Goal: Task Accomplishment & Management: Manage account settings

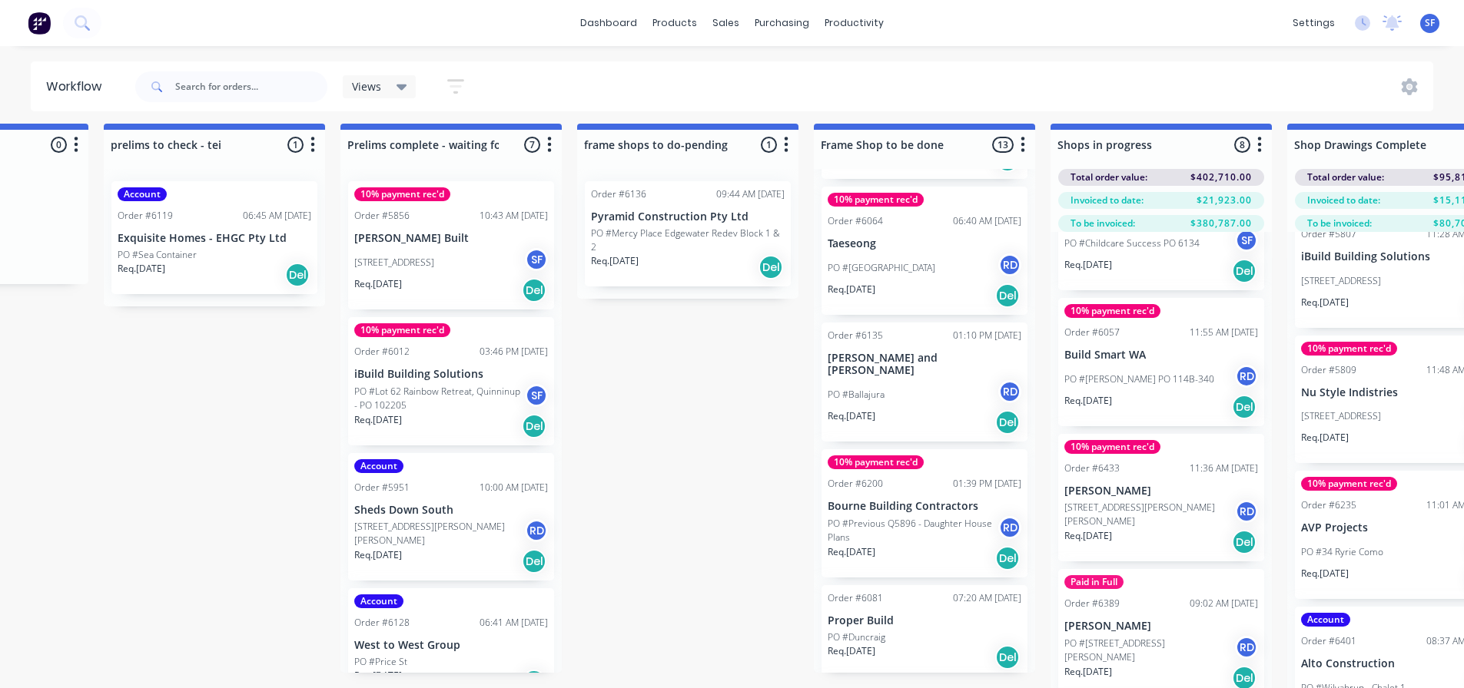
scroll to position [0, 639]
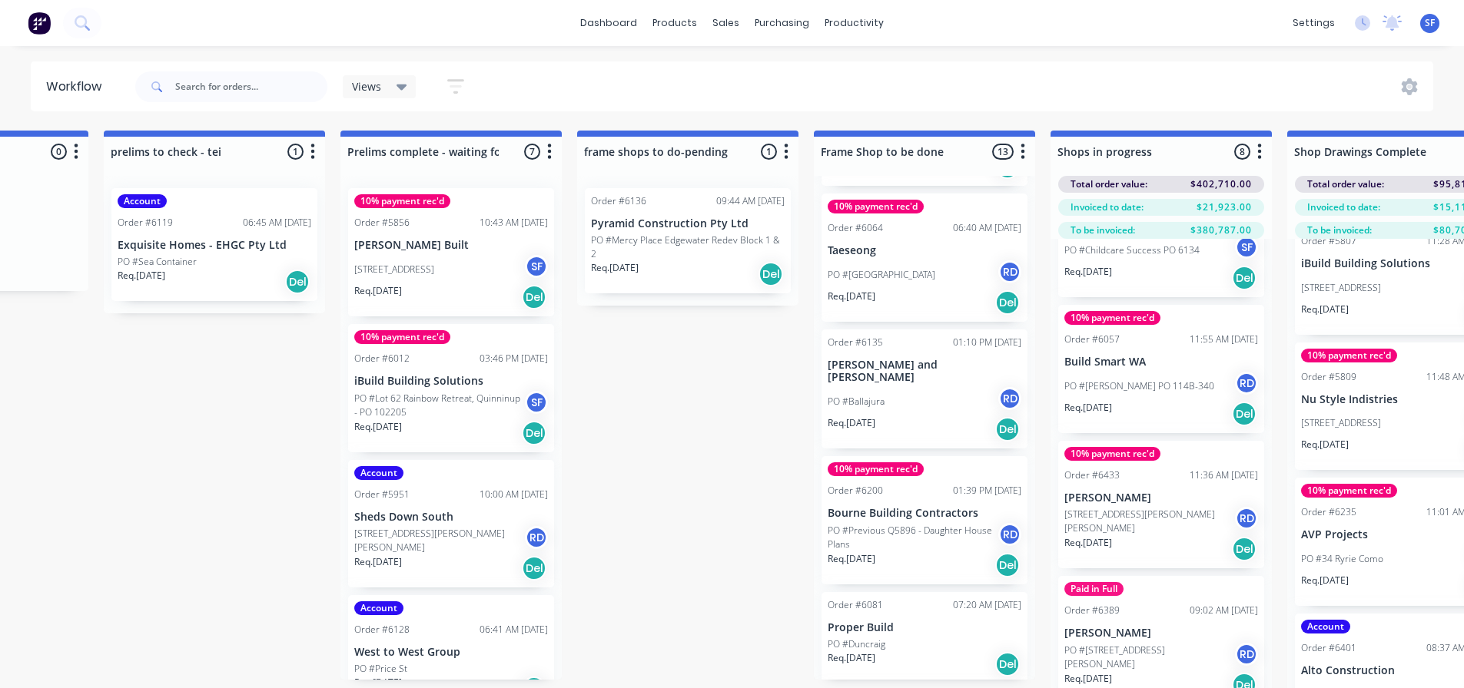
click at [704, 333] on div "Submitted 2 Status colour #273444 hex #273444 Save Cancel Summaries Total order…" at bounding box center [1298, 437] width 3899 height 612
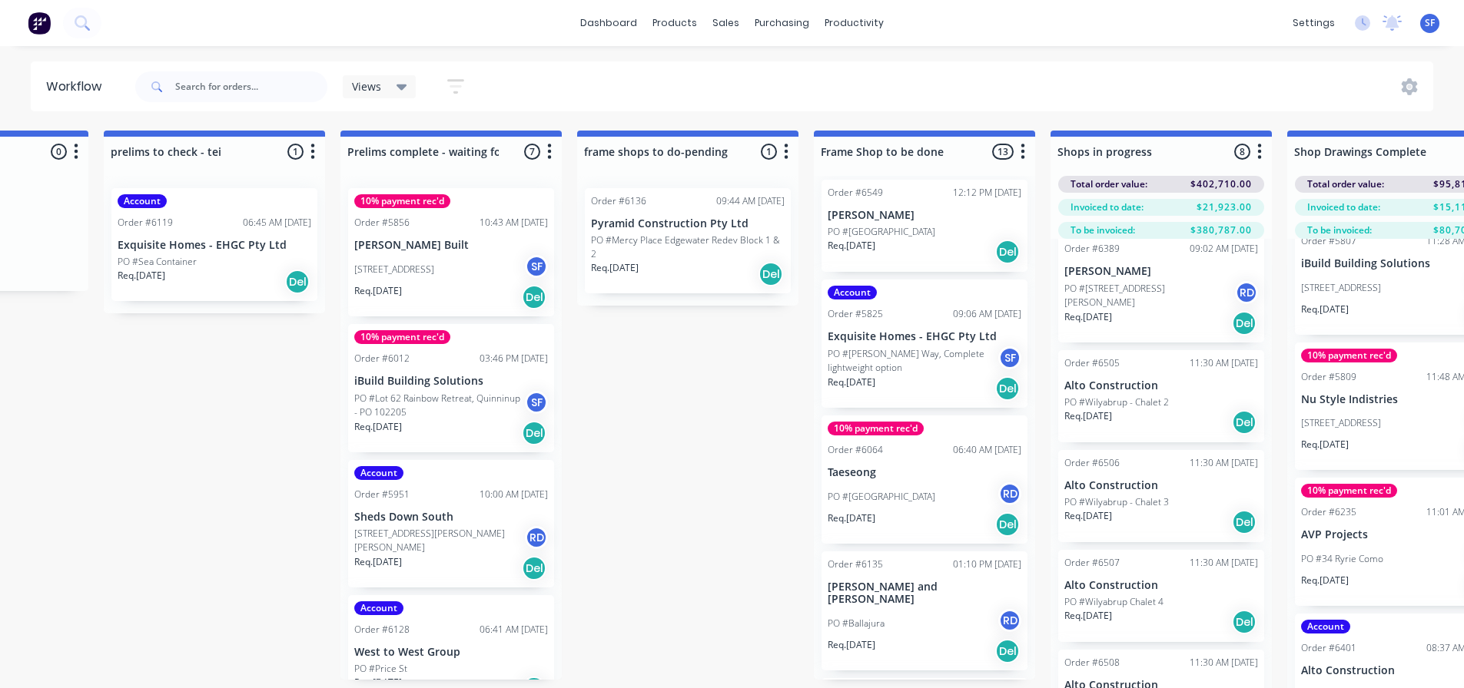
scroll to position [0, 0]
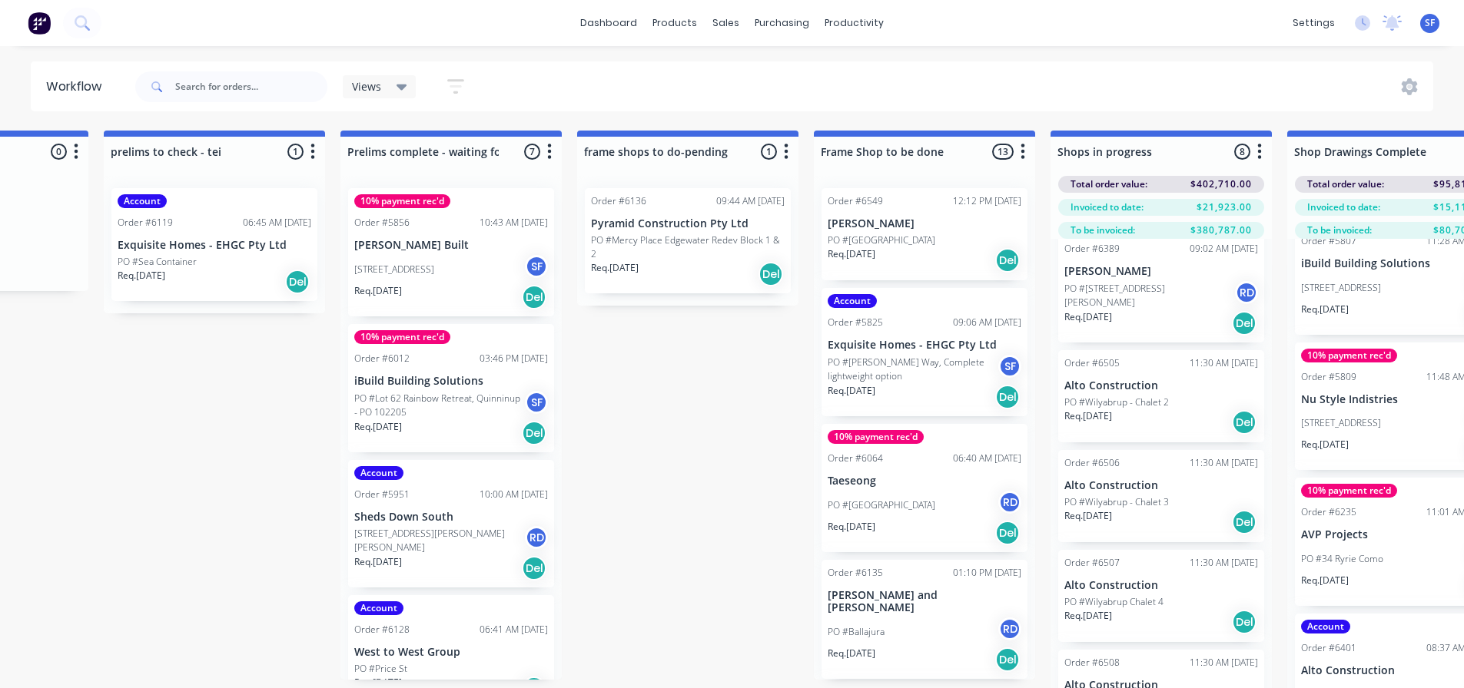
click at [918, 257] on div "Req. [DATE] Del" at bounding box center [924, 260] width 194 height 26
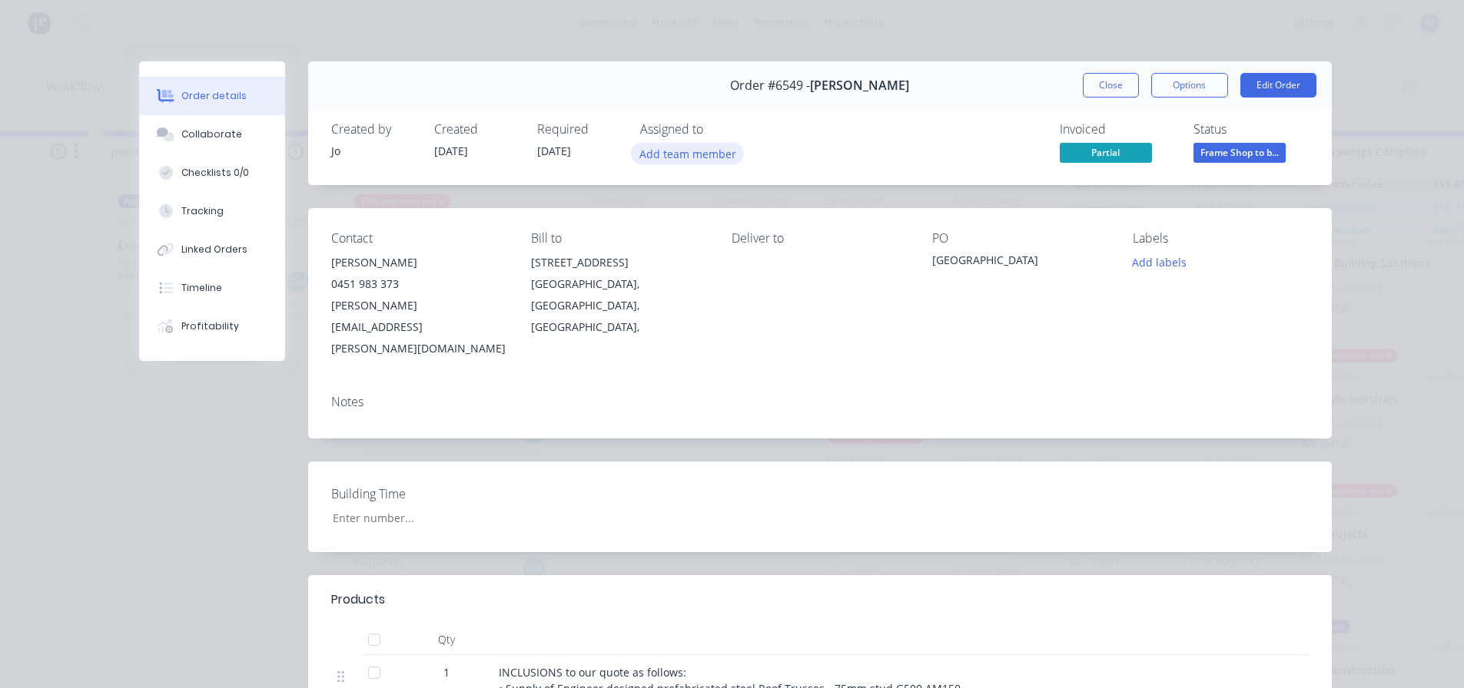
click at [666, 151] on button "Add team member" at bounding box center [687, 153] width 113 height 21
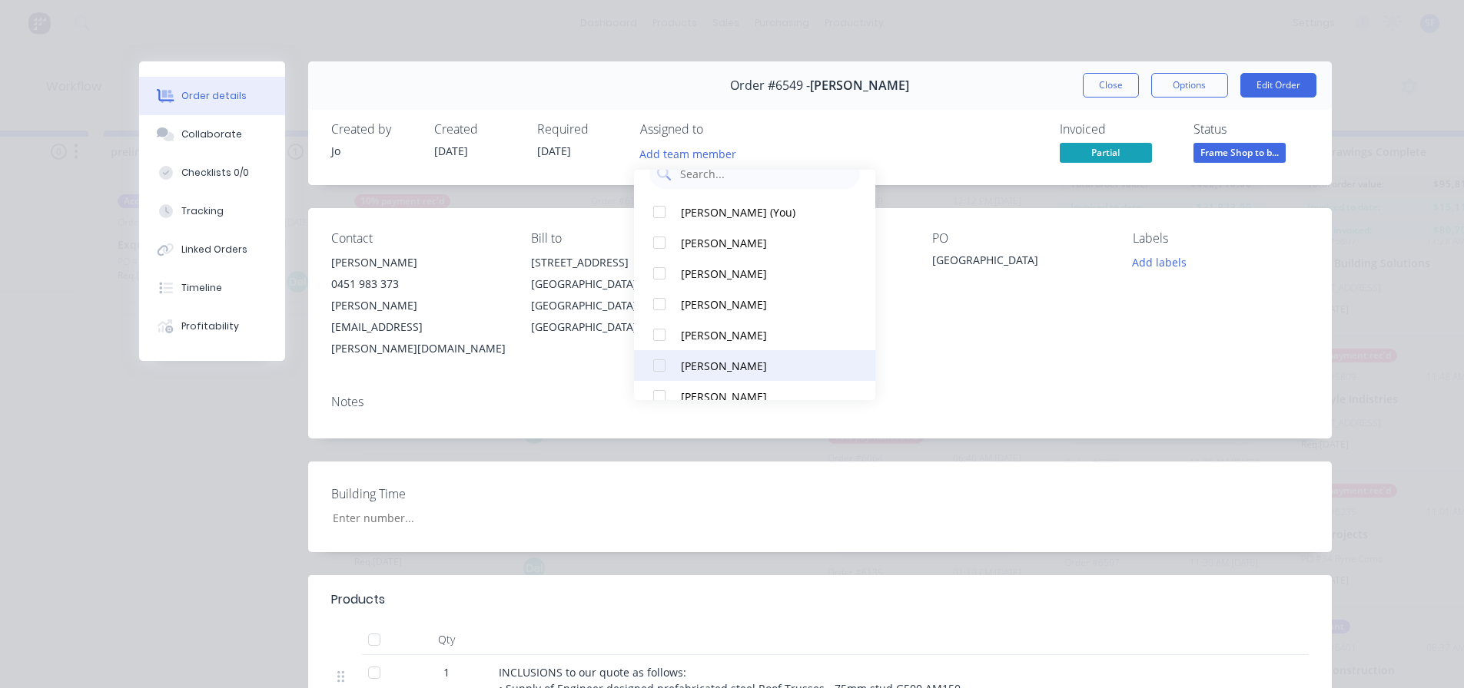
scroll to position [108, 0]
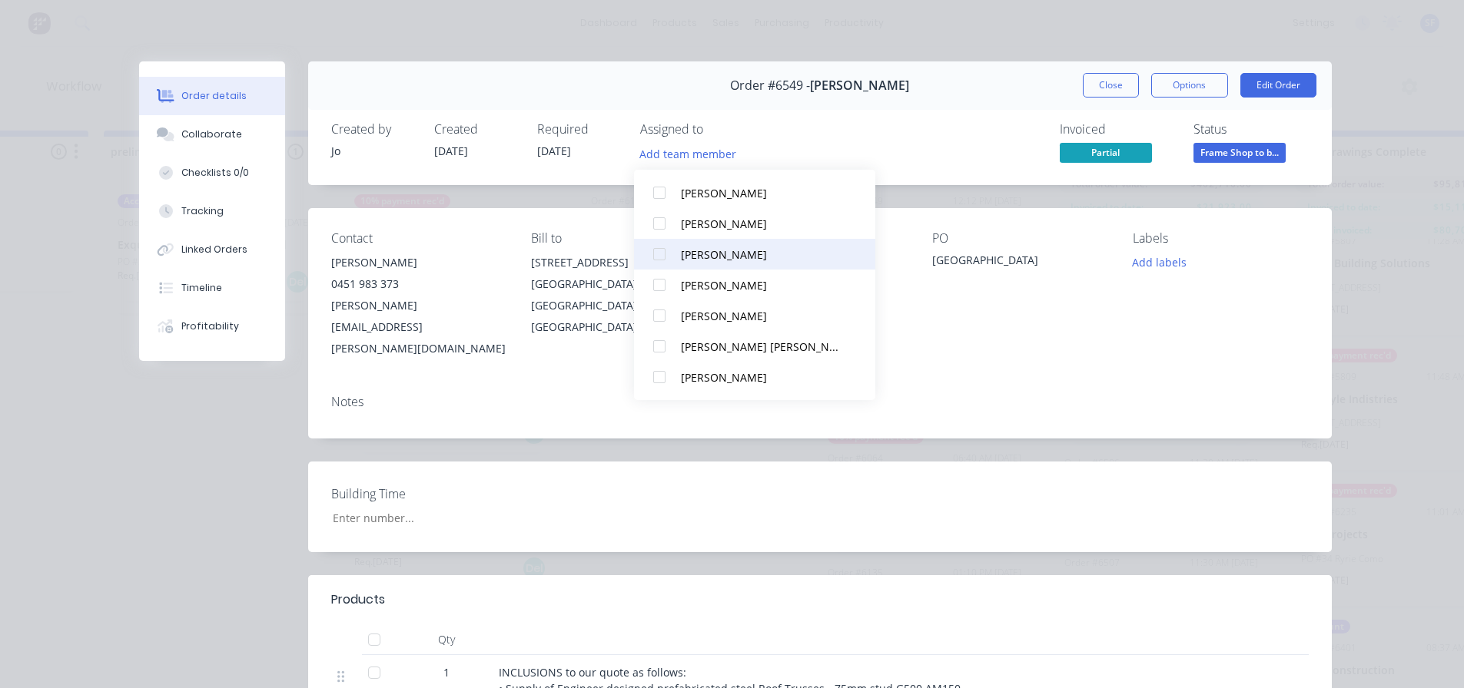
click at [741, 260] on div "[PERSON_NAME]" at bounding box center [762, 255] width 162 height 16
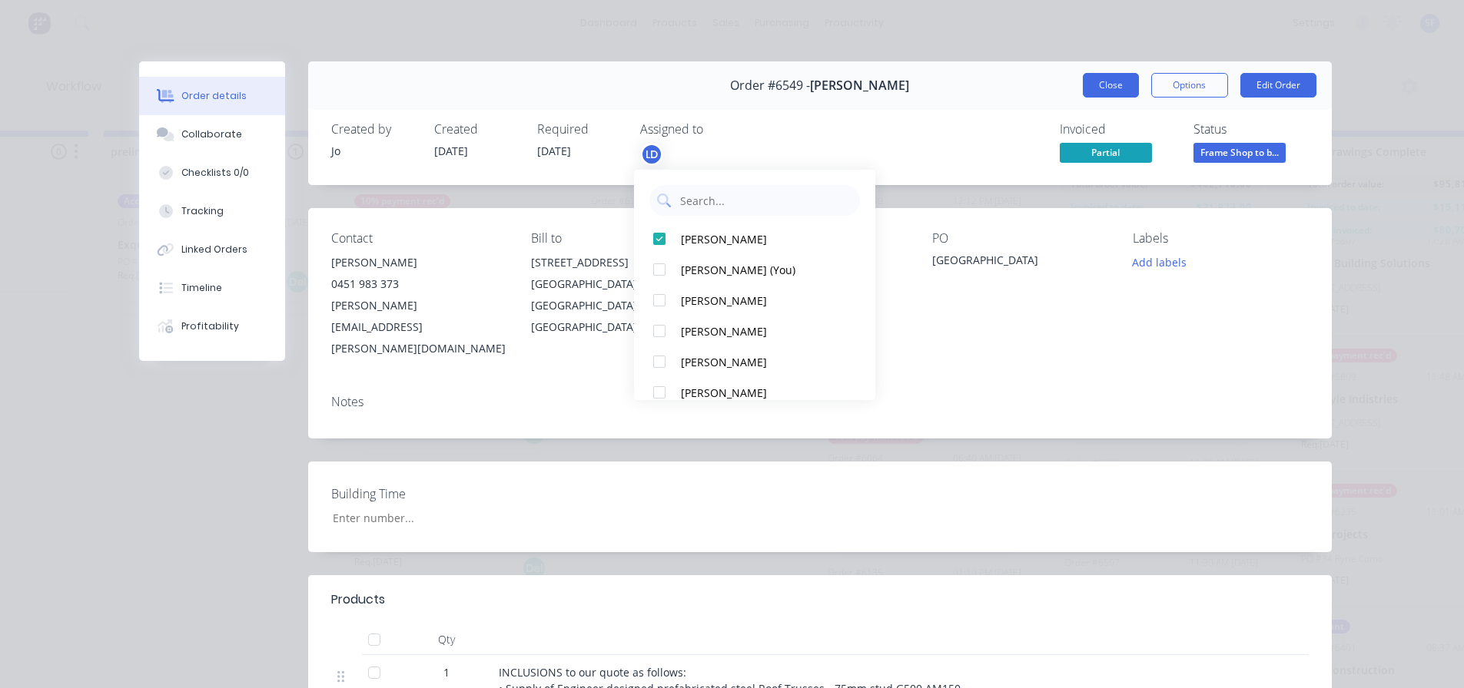
click at [1112, 88] on button "Close" at bounding box center [1110, 85] width 56 height 25
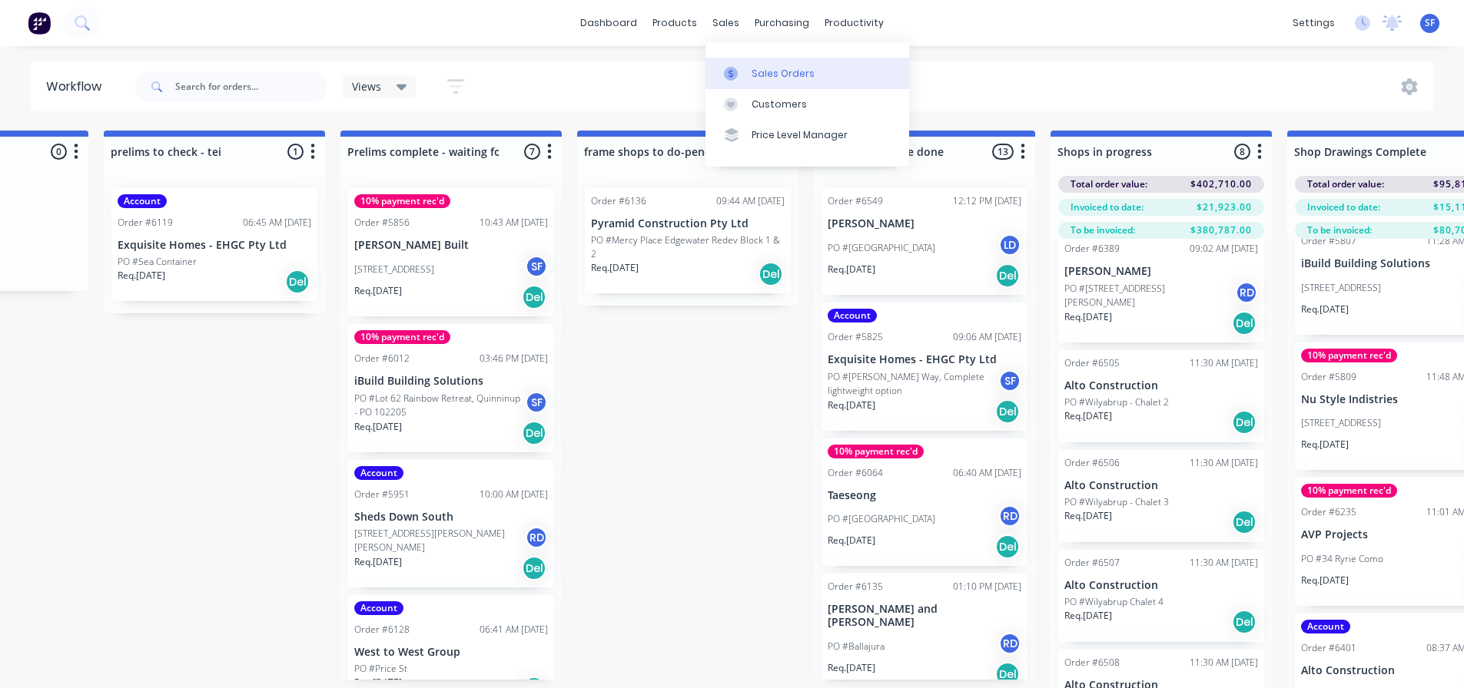
click at [764, 75] on div "Sales Orders" at bounding box center [782, 74] width 63 height 14
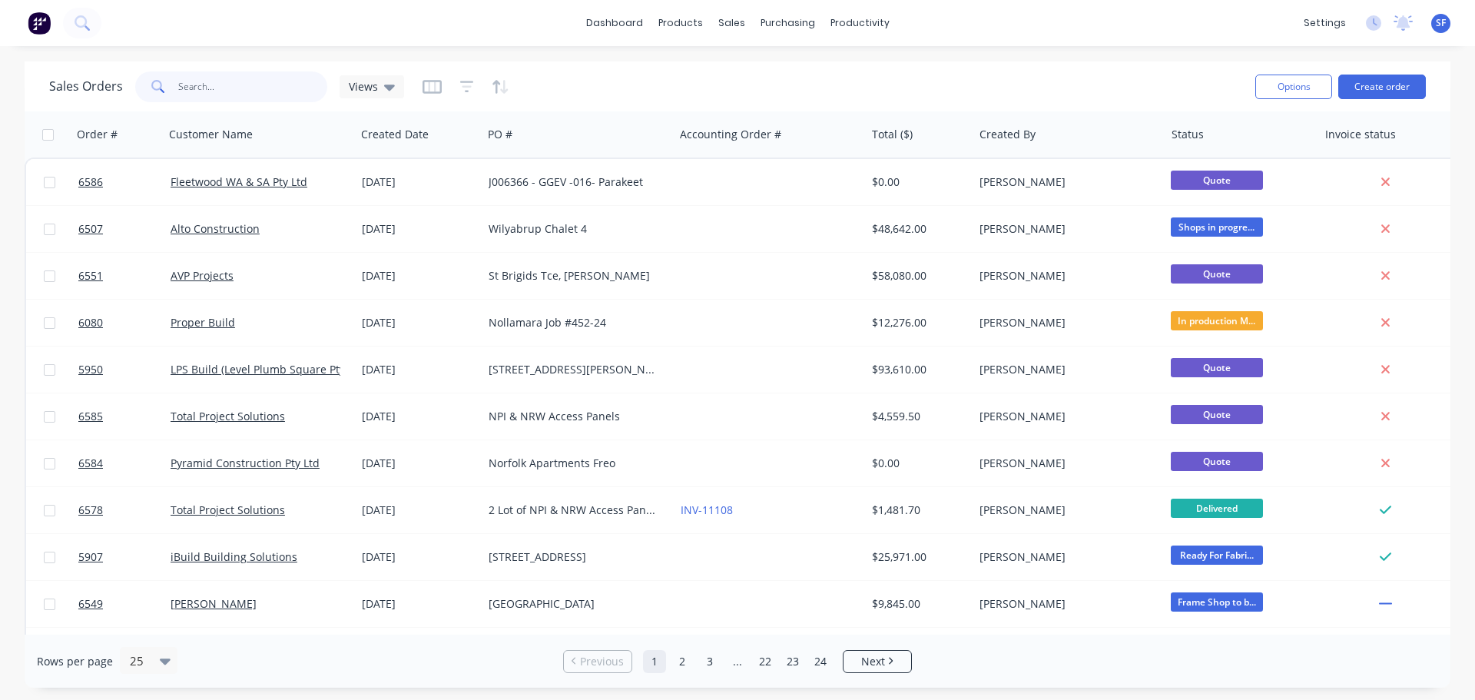
click at [225, 91] on input "text" at bounding box center [253, 86] width 150 height 31
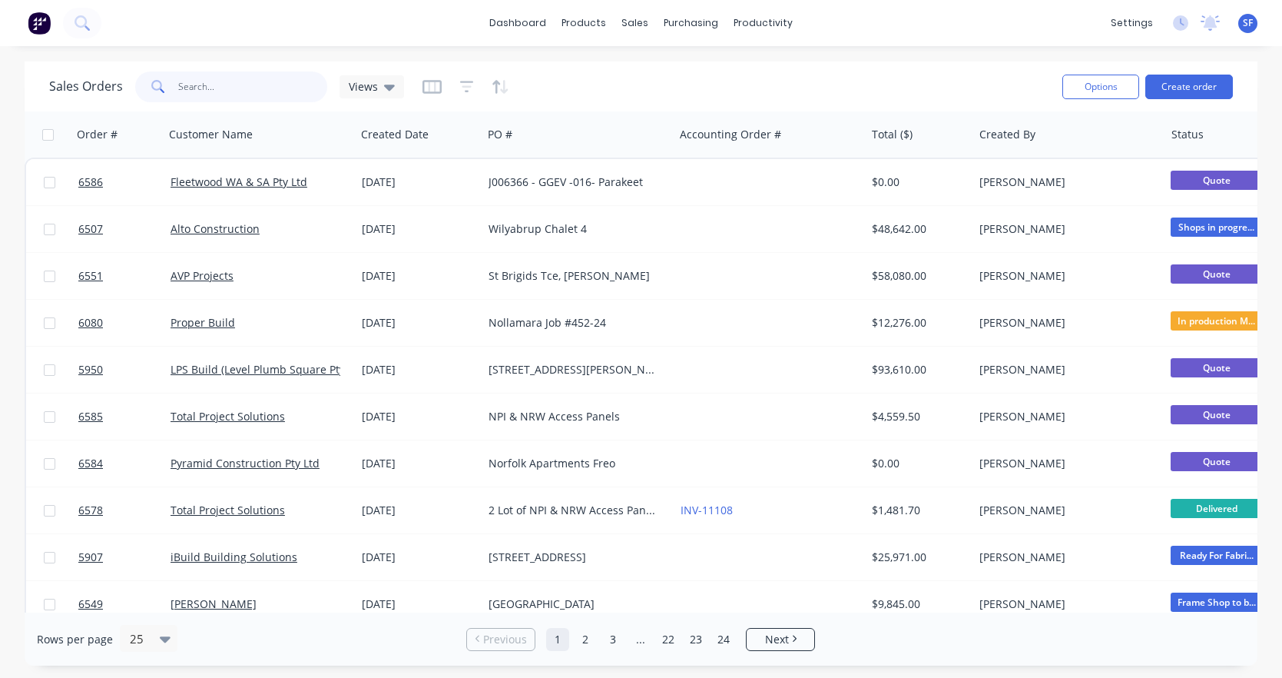
click at [239, 91] on input "text" at bounding box center [253, 86] width 150 height 31
type input "[PERSON_NAME]"
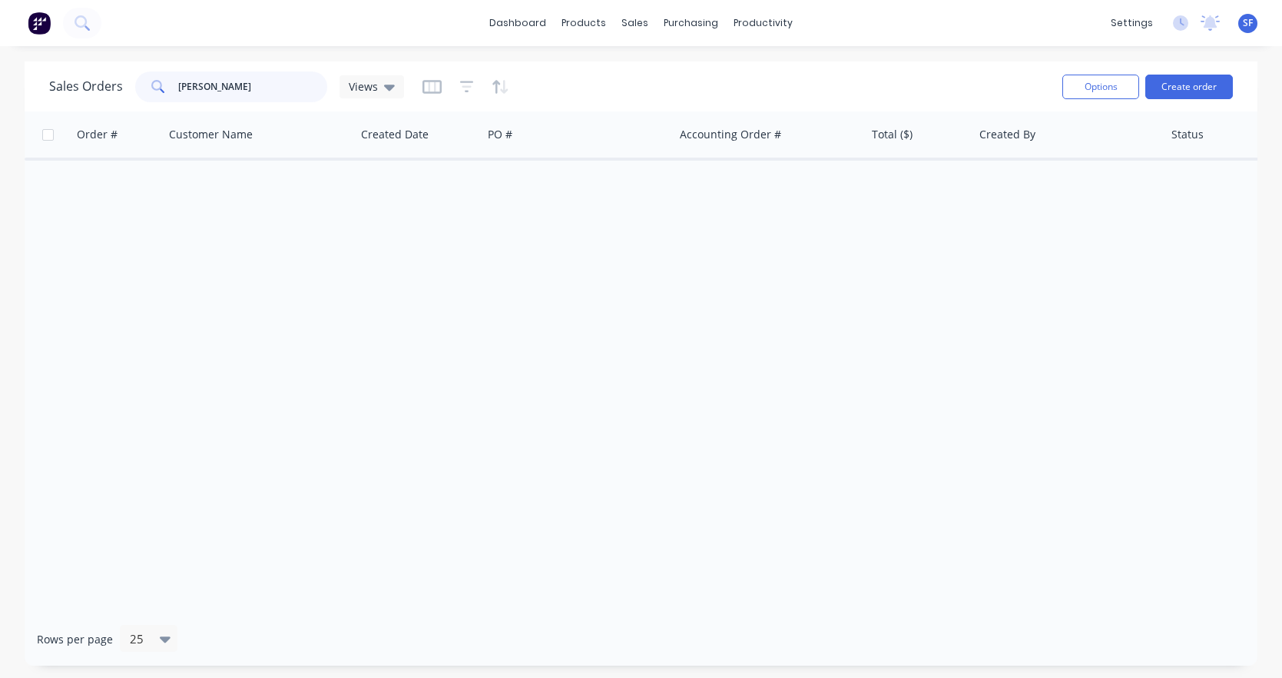
drag, startPoint x: 238, startPoint y: 79, endPoint x: 158, endPoint y: 80, distance: 79.9
click at [158, 80] on div "[PERSON_NAME]" at bounding box center [231, 86] width 192 height 31
type input "c"
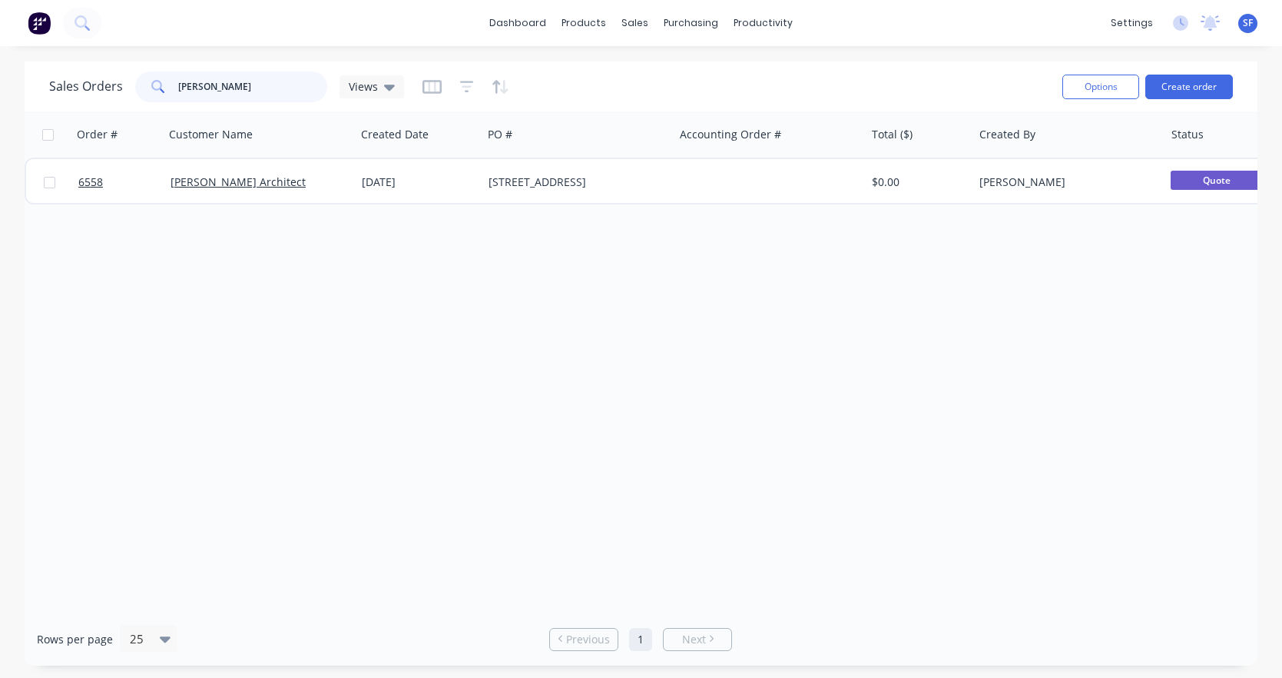
type input "[PERSON_NAME]"
